Goal: Task Accomplishment & Management: Manage account settings

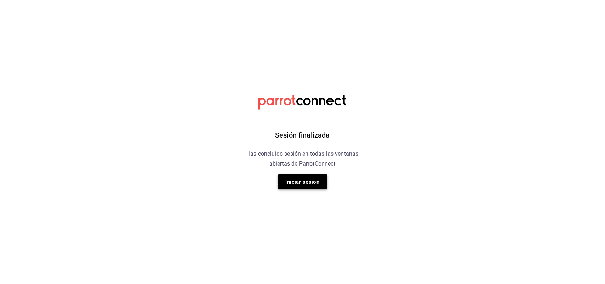
click at [300, 177] on button "Iniciar sesión" at bounding box center [303, 181] width 50 height 15
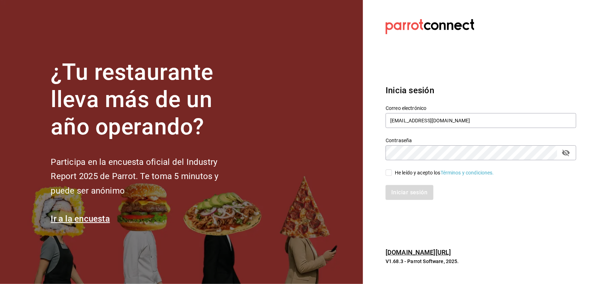
click at [390, 173] on input "He leído y acepto los Términos y condiciones." at bounding box center [389, 172] width 6 height 6
checkbox input "true"
click at [400, 189] on button "Iniciar sesión" at bounding box center [410, 192] width 48 height 15
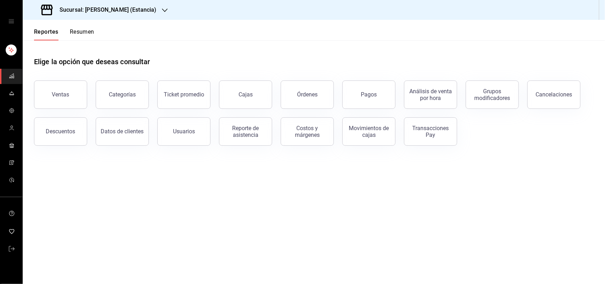
click at [162, 13] on icon "button" at bounding box center [165, 10] width 6 height 6
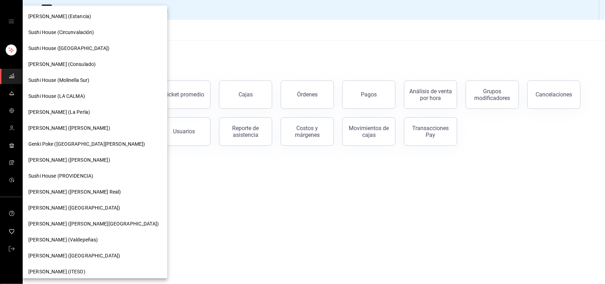
click at [70, 90] on div "Sushi House (LA CALMA)" at bounding box center [95, 96] width 145 height 16
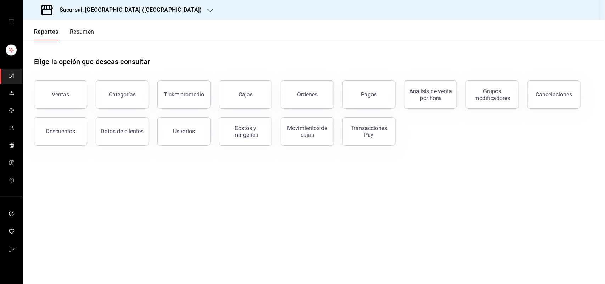
click at [84, 29] on button "Resumen" at bounding box center [82, 34] width 24 height 12
